Goal: Task Accomplishment & Management: Manage account settings

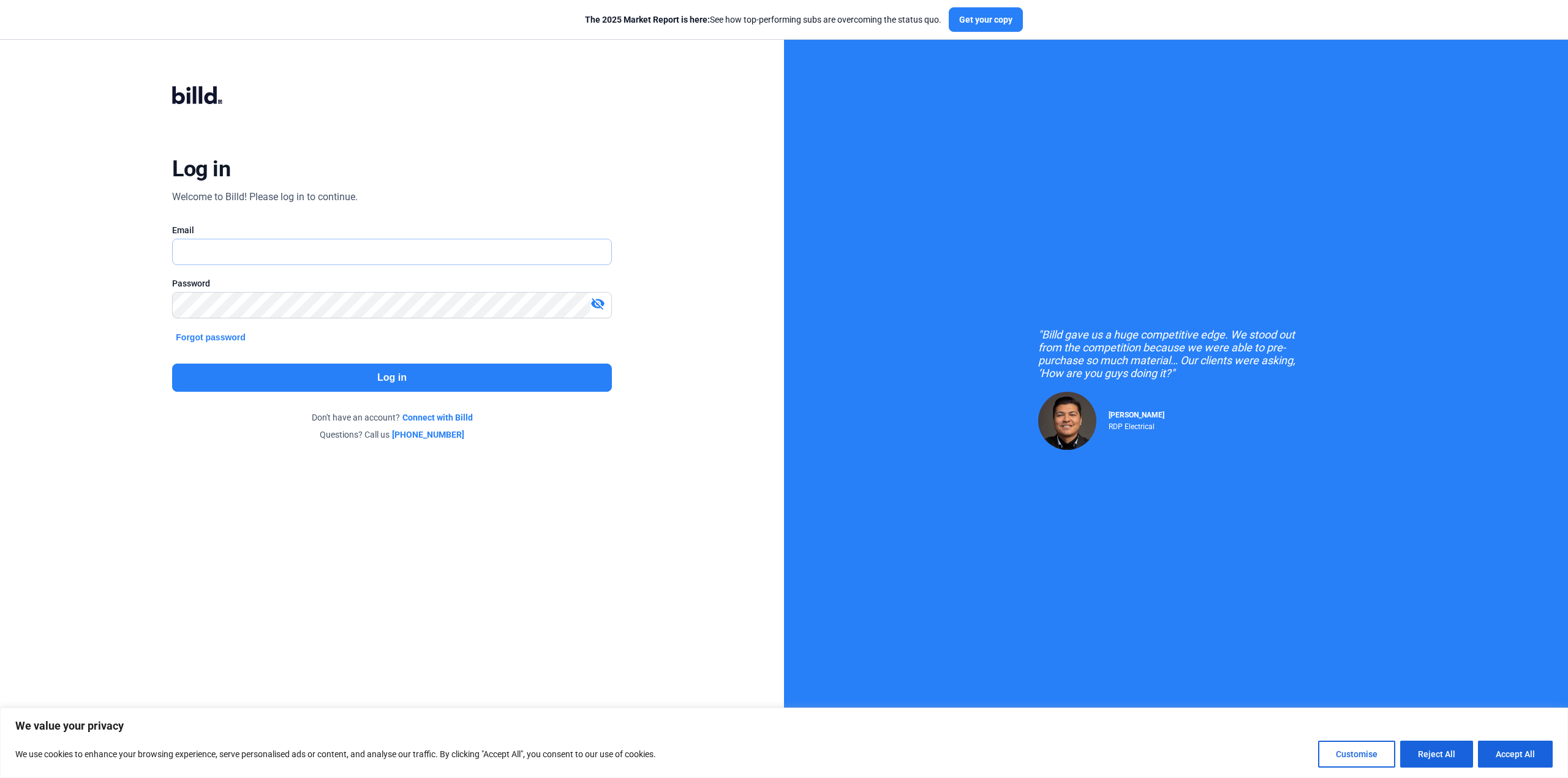
type input "[PERSON_NAME][EMAIL_ADDRESS][DOMAIN_NAME]"
click at [398, 375] on button "Log in" at bounding box center [391, 378] width 439 height 29
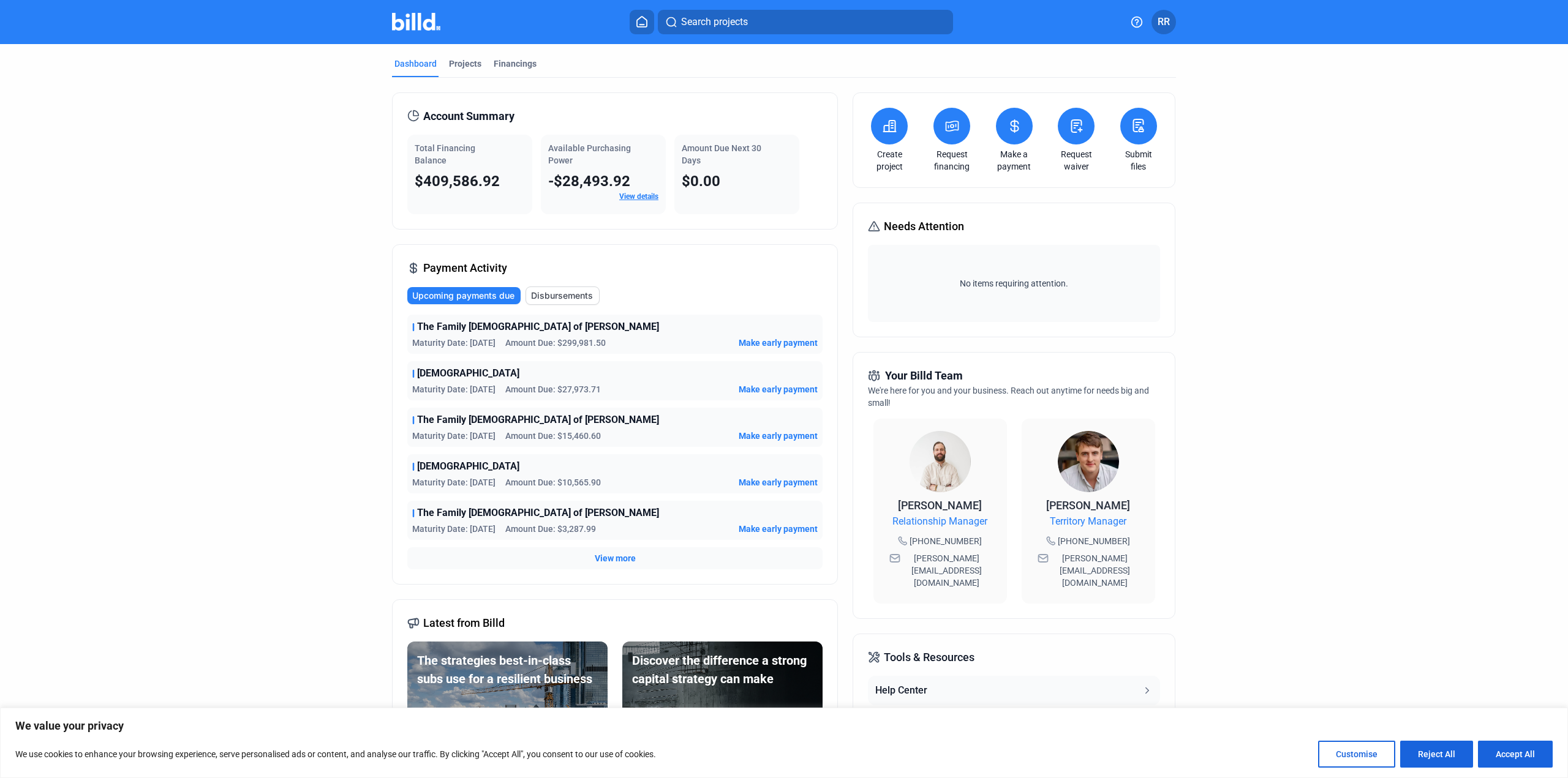
click at [627, 195] on link "View details" at bounding box center [639, 196] width 39 height 8
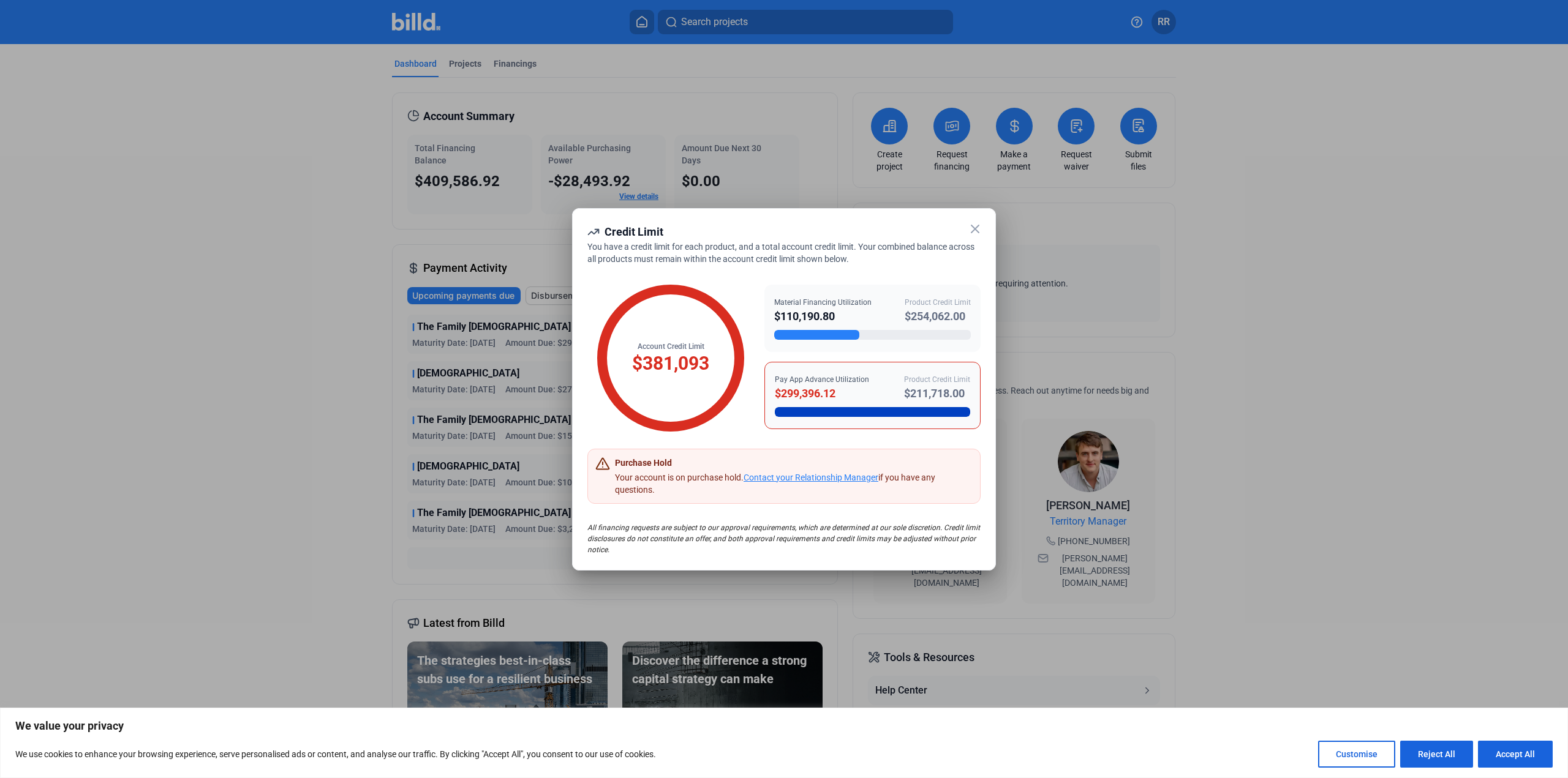
click at [978, 225] on icon at bounding box center [975, 229] width 15 height 15
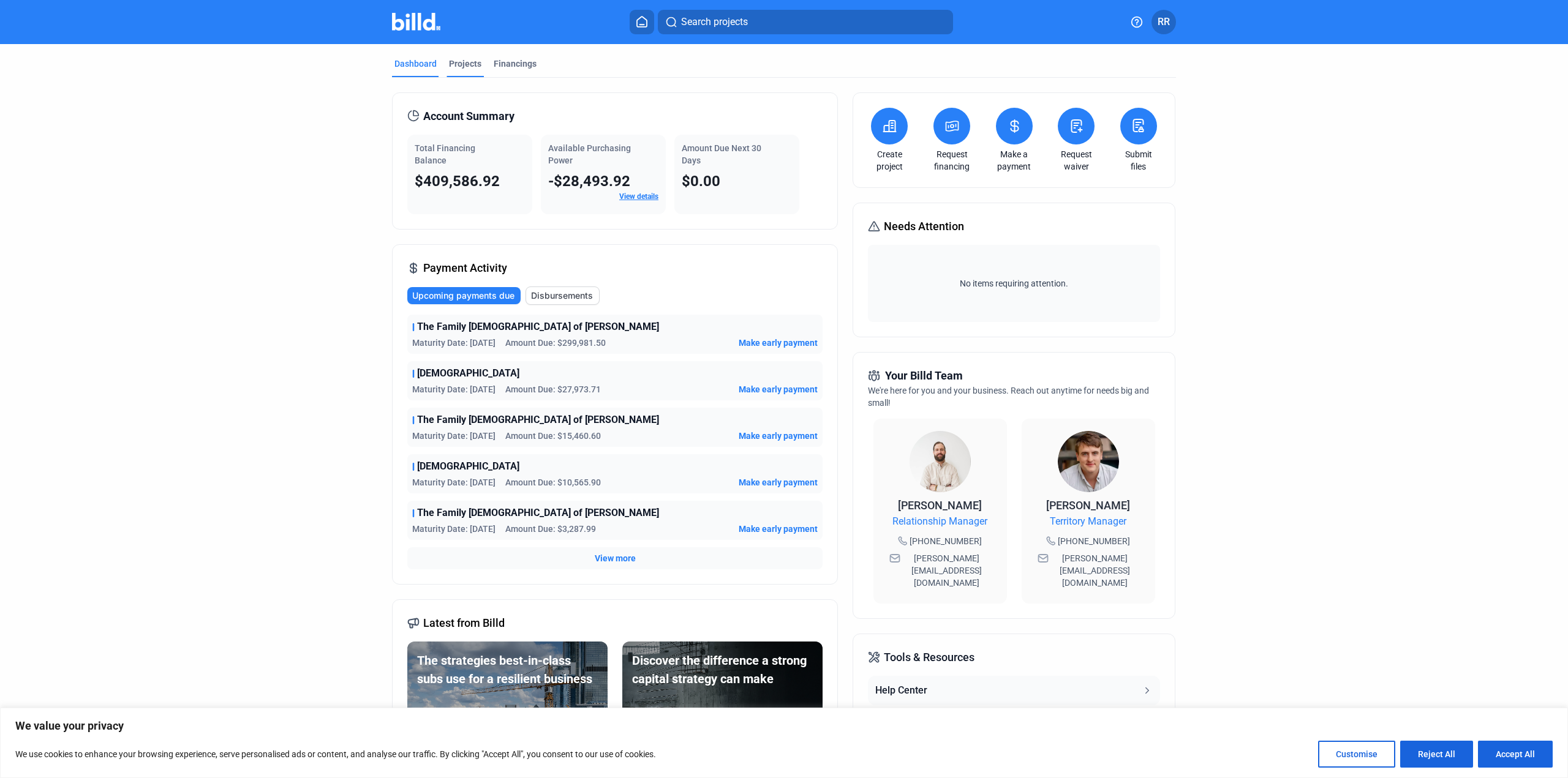
click at [461, 62] on div "Projects" at bounding box center [465, 64] width 33 height 13
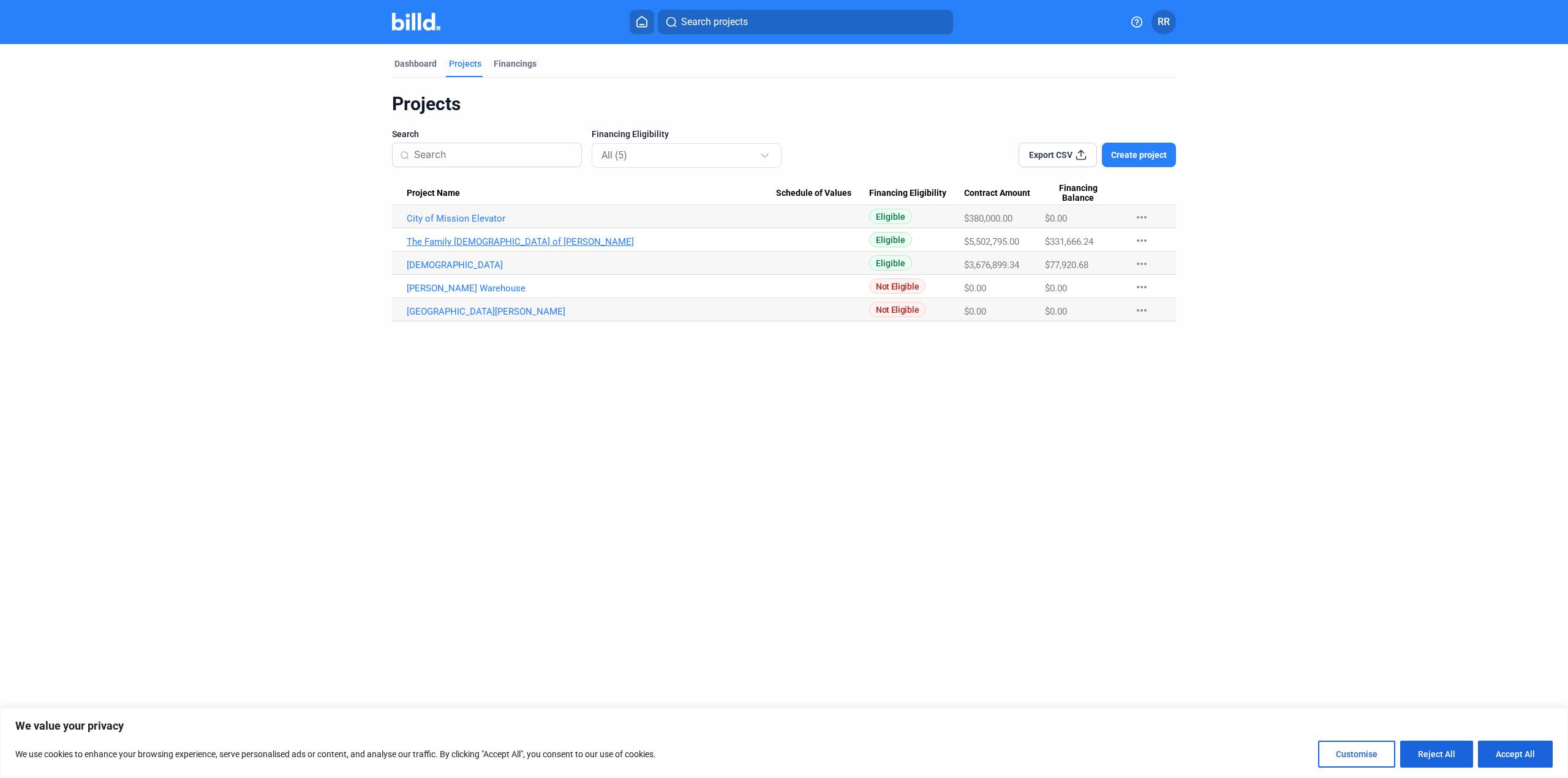
click at [488, 242] on link "The Family [DEMOGRAPHIC_DATA] of [PERSON_NAME]" at bounding box center [591, 242] width 369 height 11
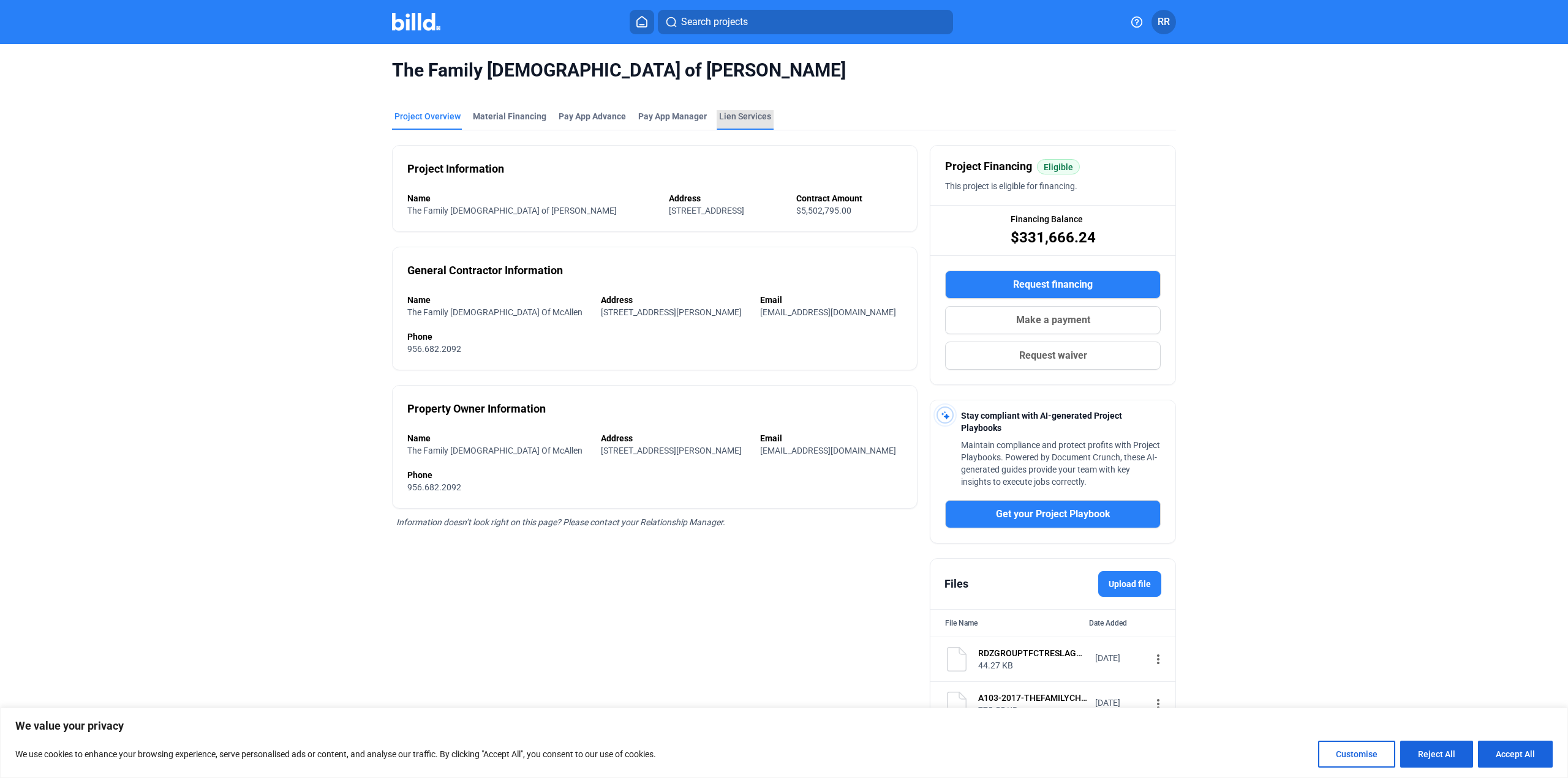
click at [737, 113] on div "Lien Services" at bounding box center [745, 116] width 52 height 13
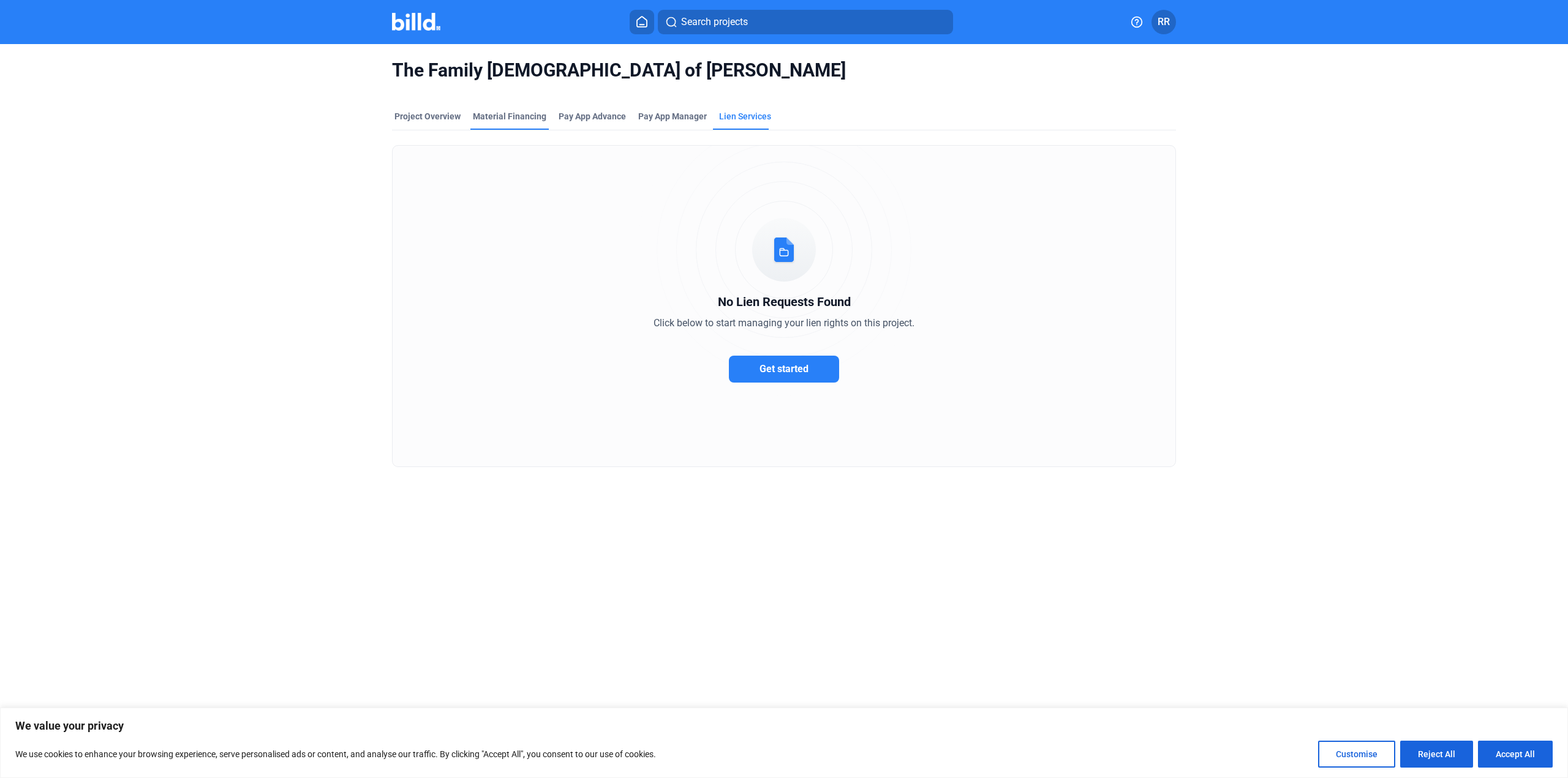
click at [518, 124] on div "Material Financing" at bounding box center [509, 119] width 78 height 19
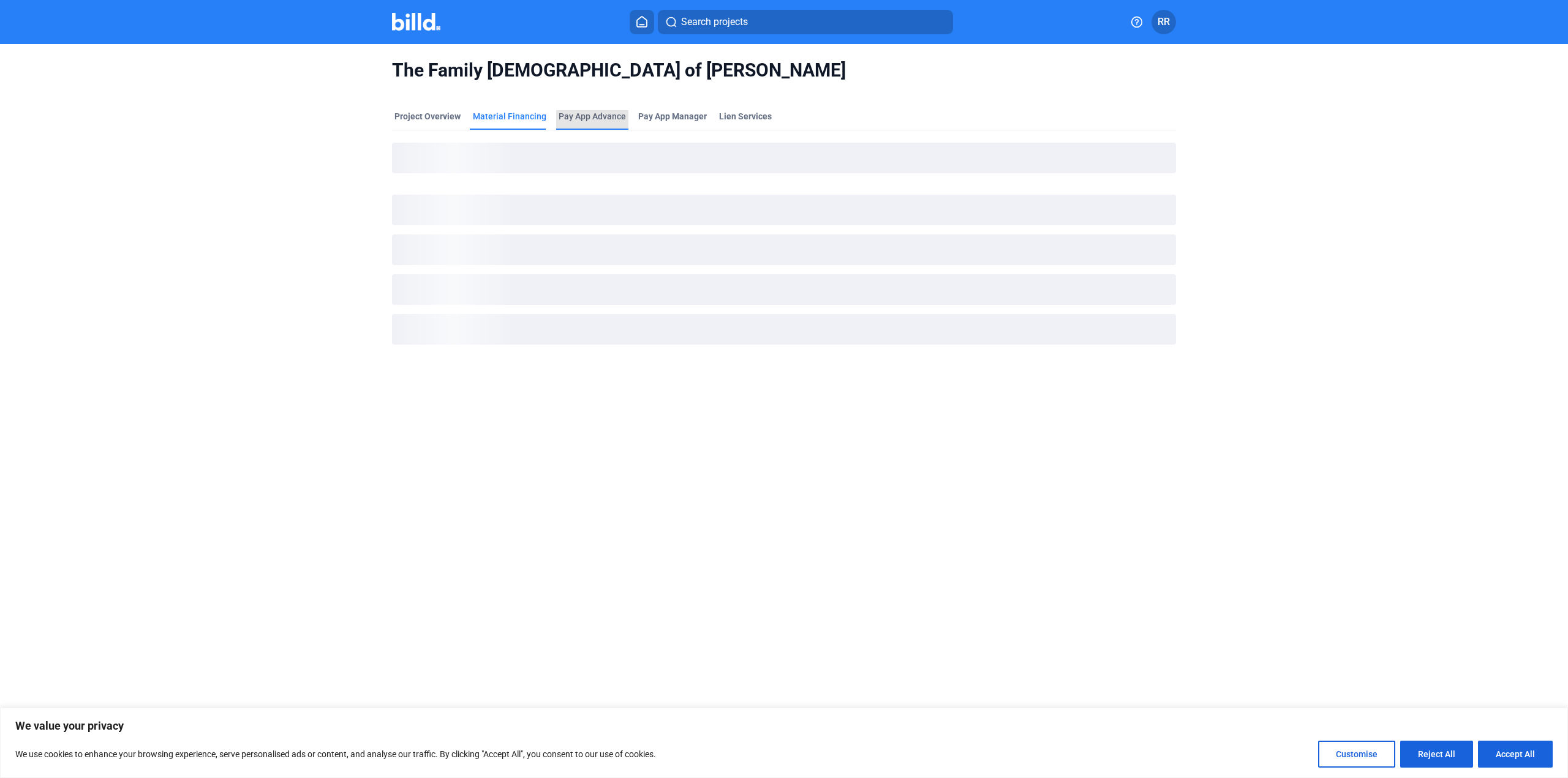
click at [589, 115] on div "Pay App Advance" at bounding box center [592, 116] width 67 height 13
click at [680, 117] on span "Pay App Manager" at bounding box center [672, 116] width 69 height 13
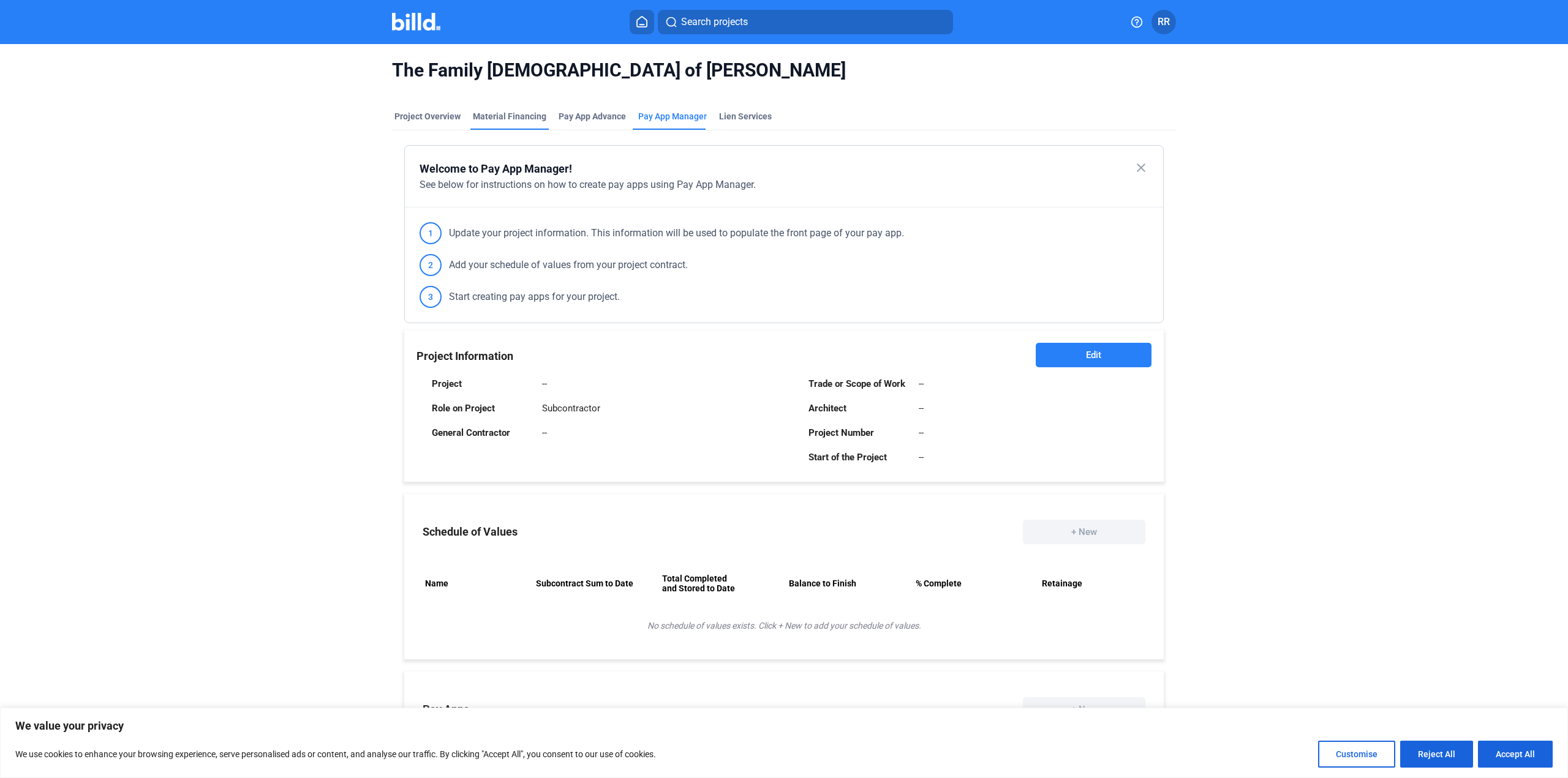
click at [509, 118] on div "Material Financing" at bounding box center [510, 116] width 74 height 13
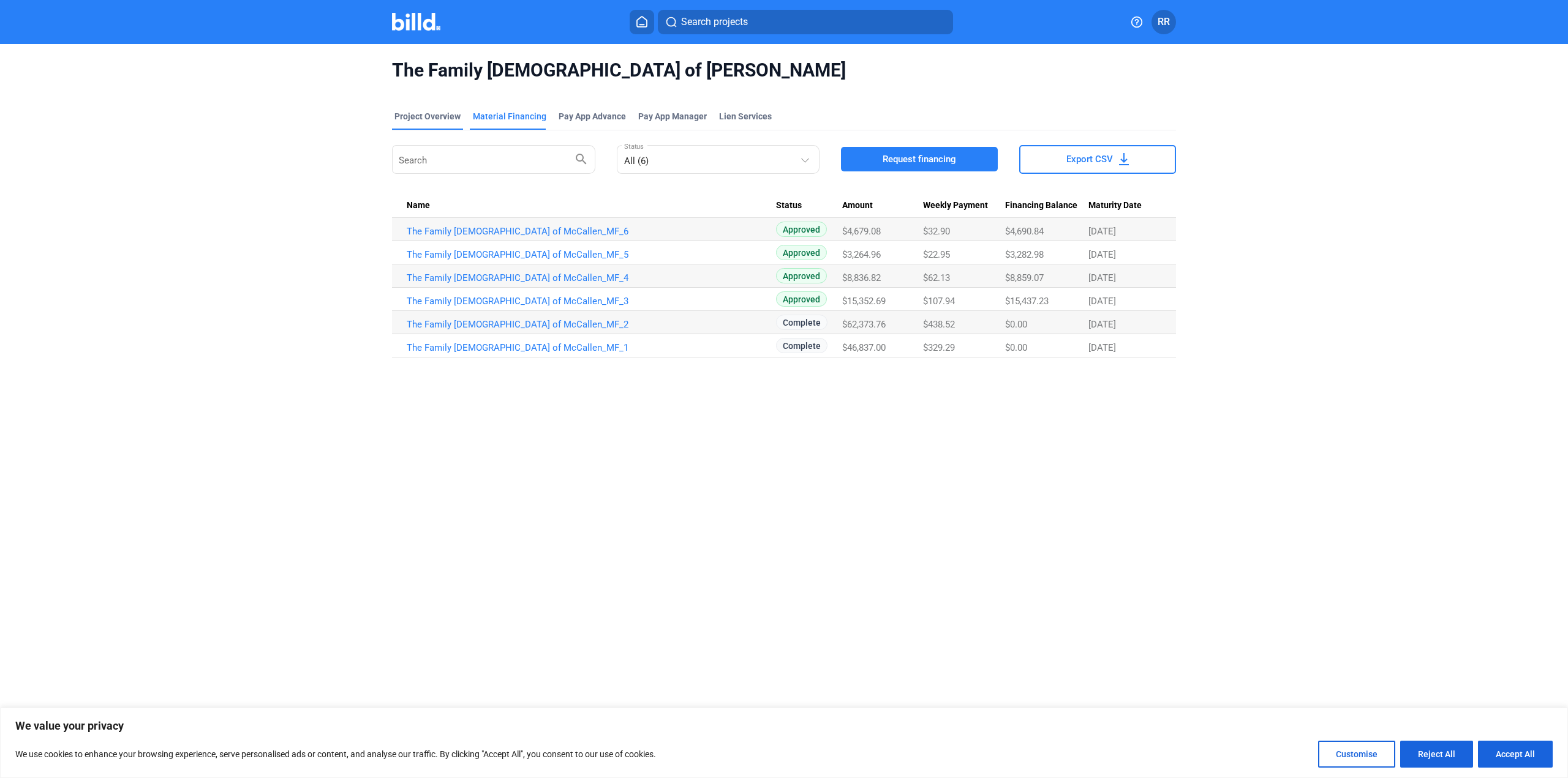
click at [428, 123] on div "Project Overview" at bounding box center [427, 119] width 71 height 19
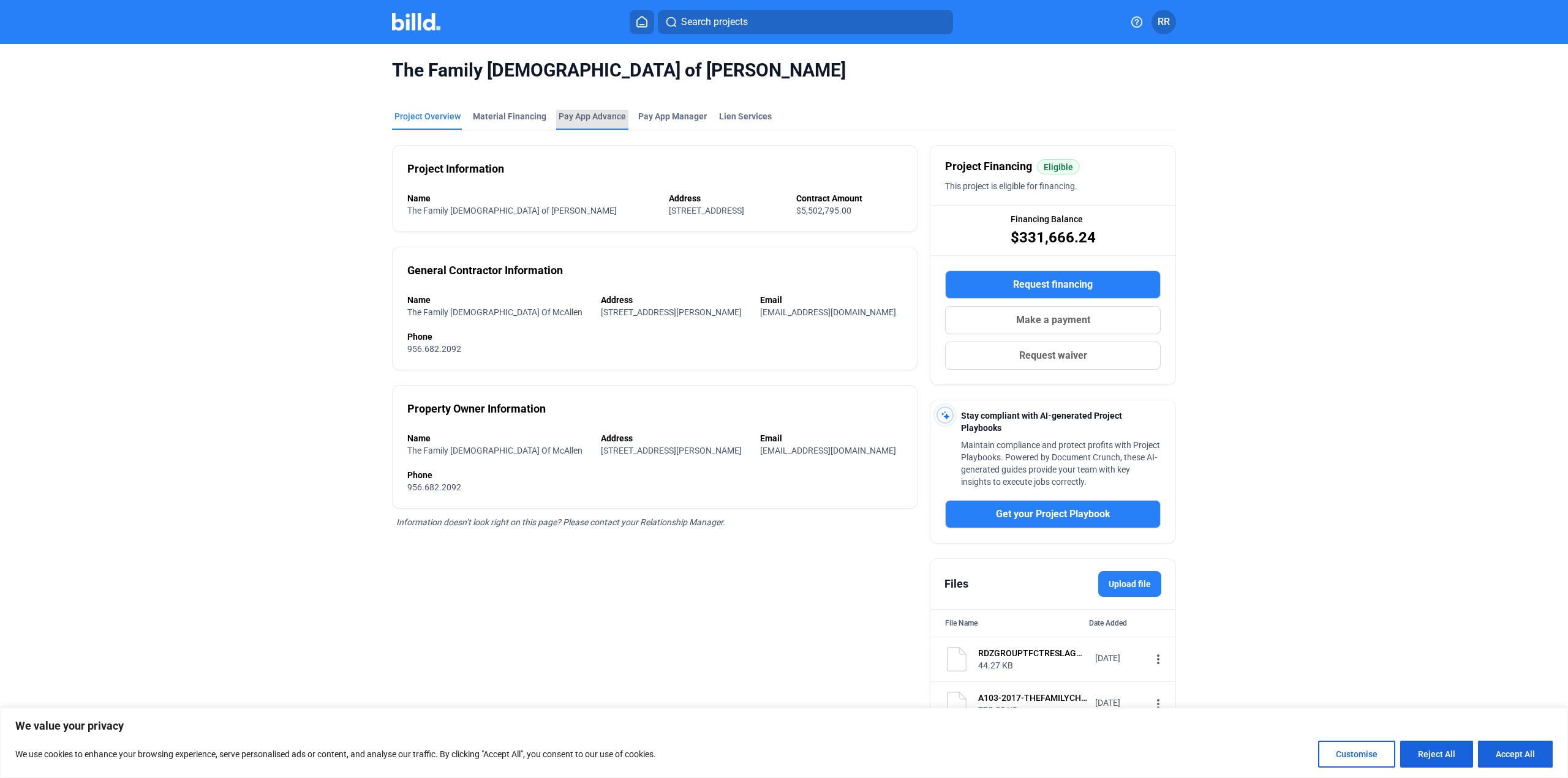
click at [592, 116] on div "Pay App Advance" at bounding box center [592, 116] width 67 height 13
